Goal: Navigation & Orientation: Understand site structure

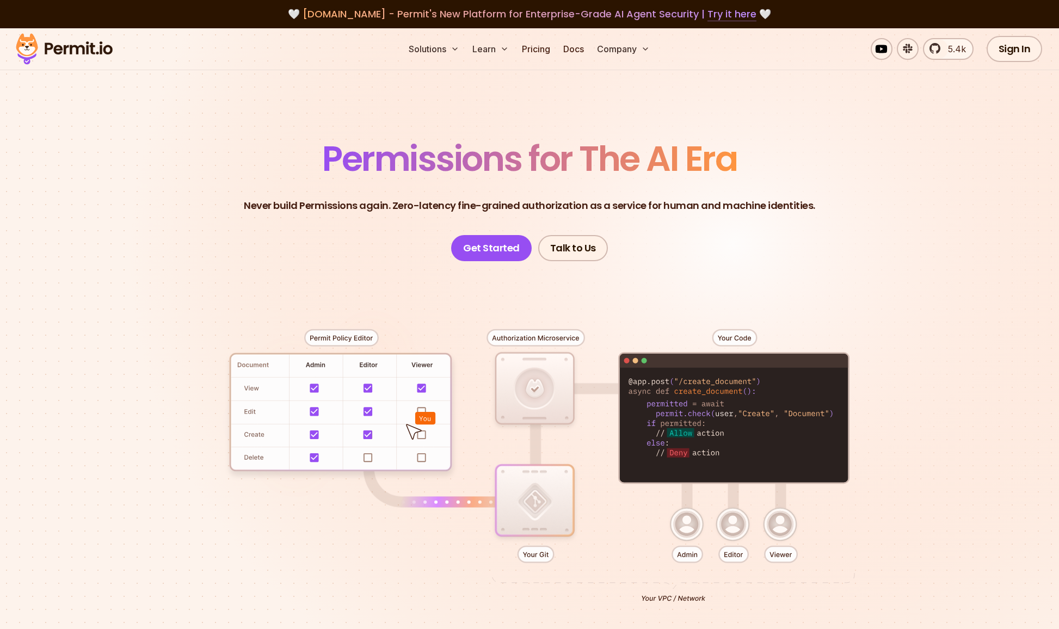
click at [731, 15] on link "Try it here" at bounding box center [731, 14] width 49 height 14
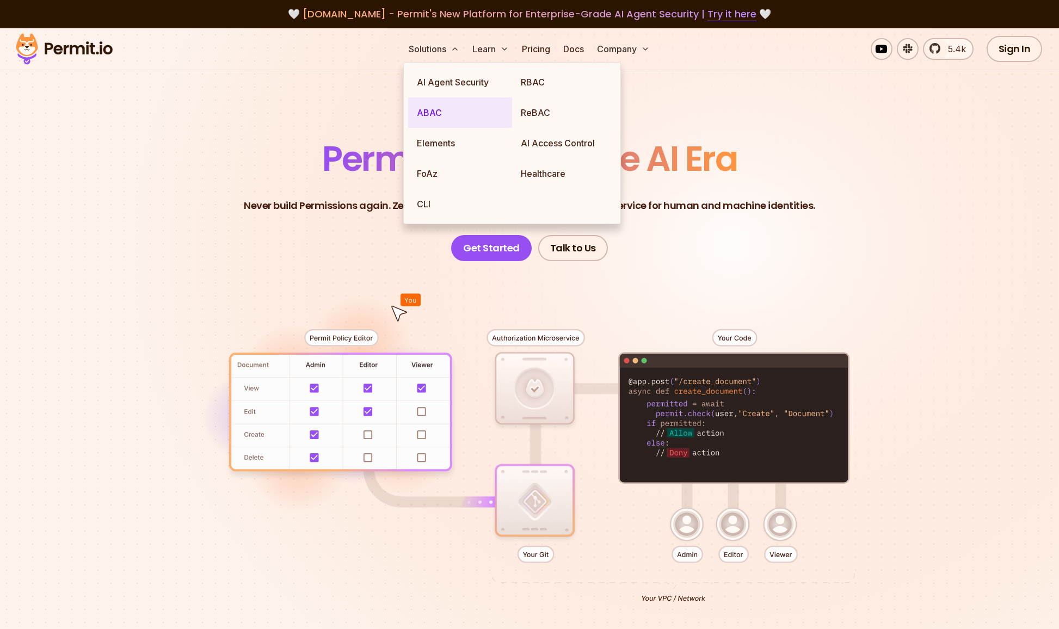
click at [418, 113] on link "ABAC" at bounding box center [460, 112] width 104 height 30
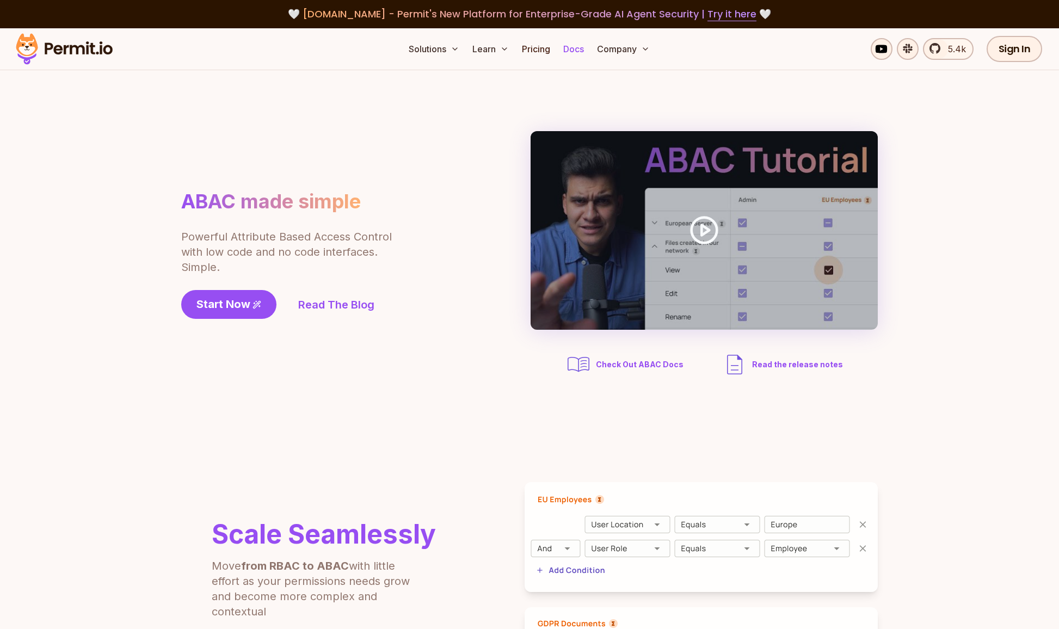
click at [571, 52] on link "Docs" at bounding box center [573, 49] width 29 height 22
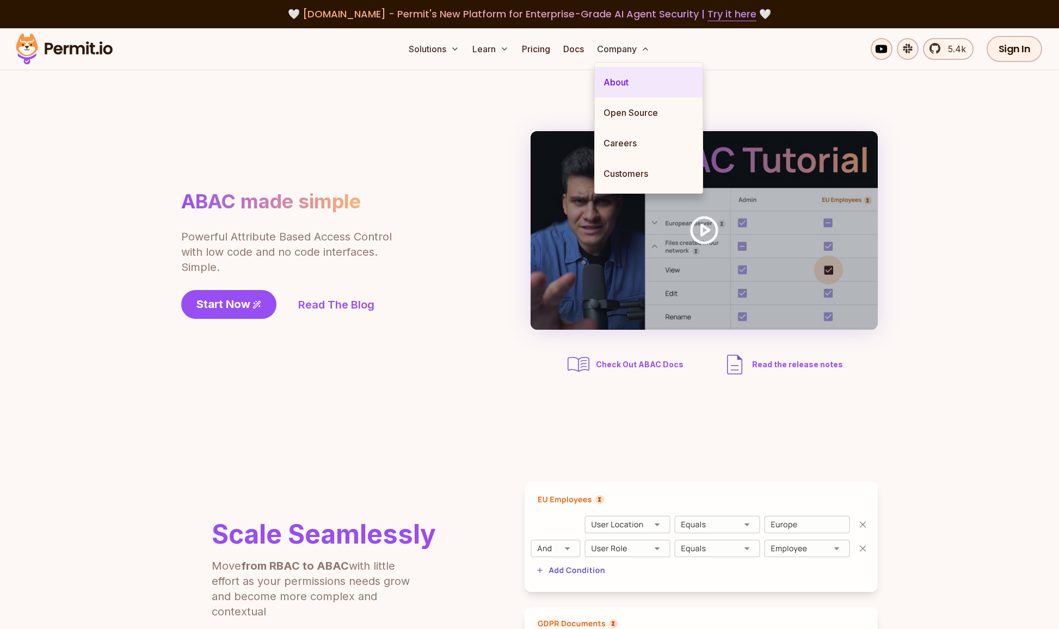
click at [625, 81] on link "About" at bounding box center [649, 82] width 108 height 30
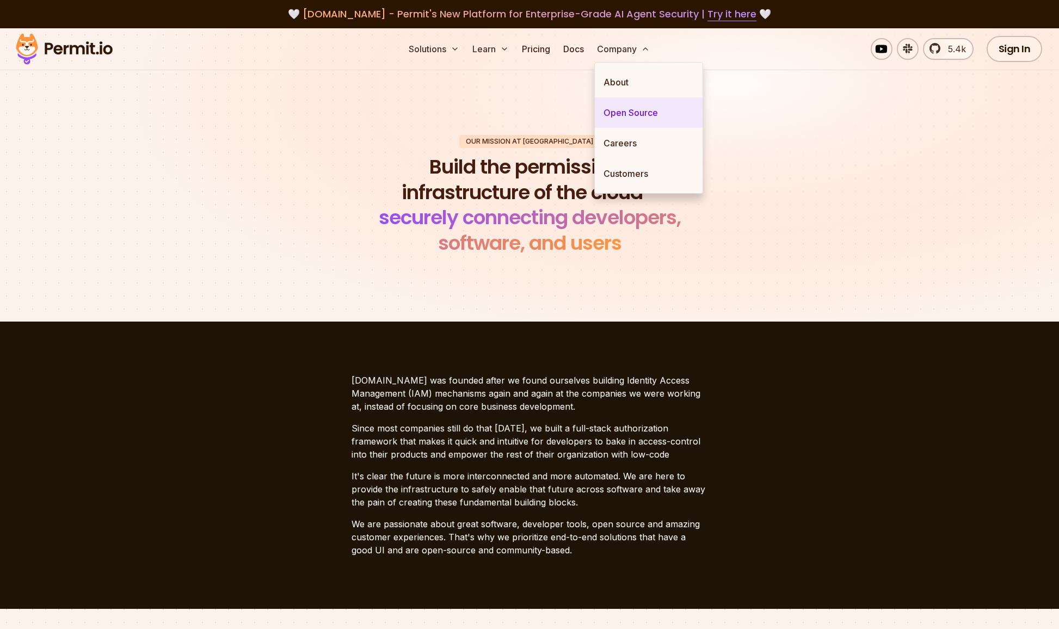
click at [629, 110] on link "Open Source" at bounding box center [649, 112] width 108 height 30
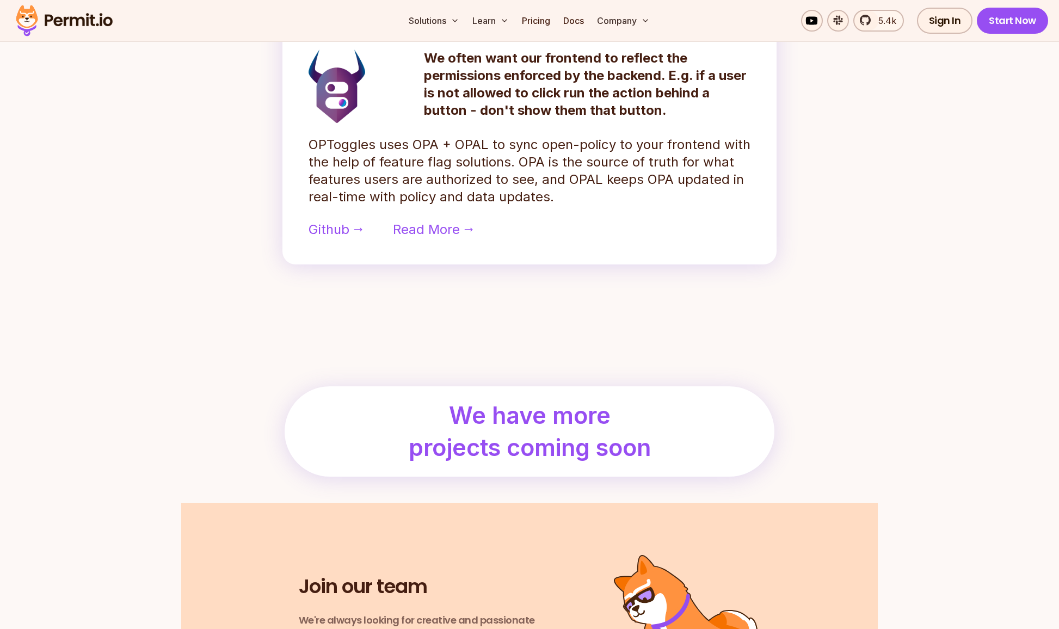
scroll to position [1253, 0]
